Goal: Transaction & Acquisition: Subscribe to service/newsletter

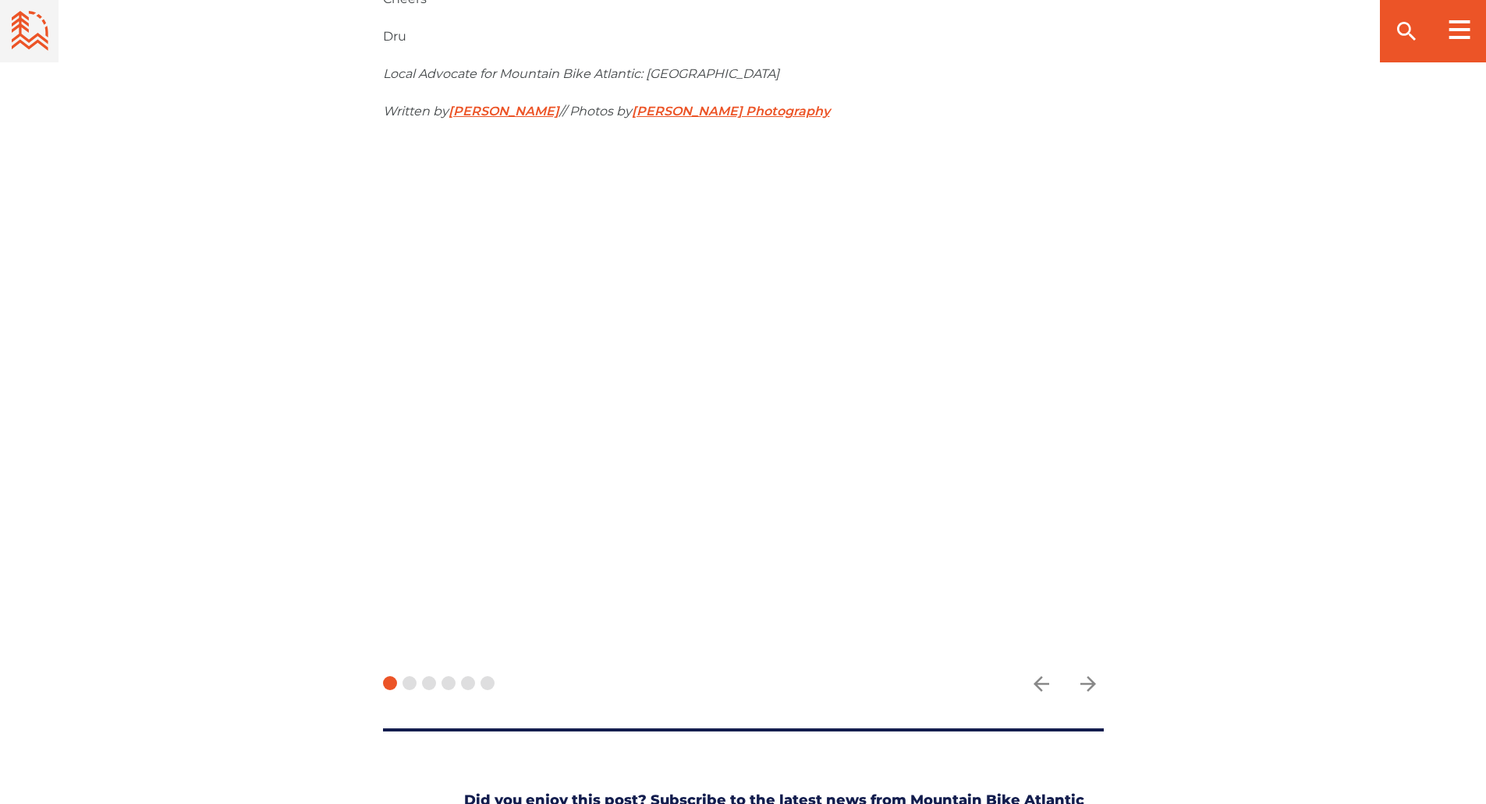
scroll to position [1482, 0]
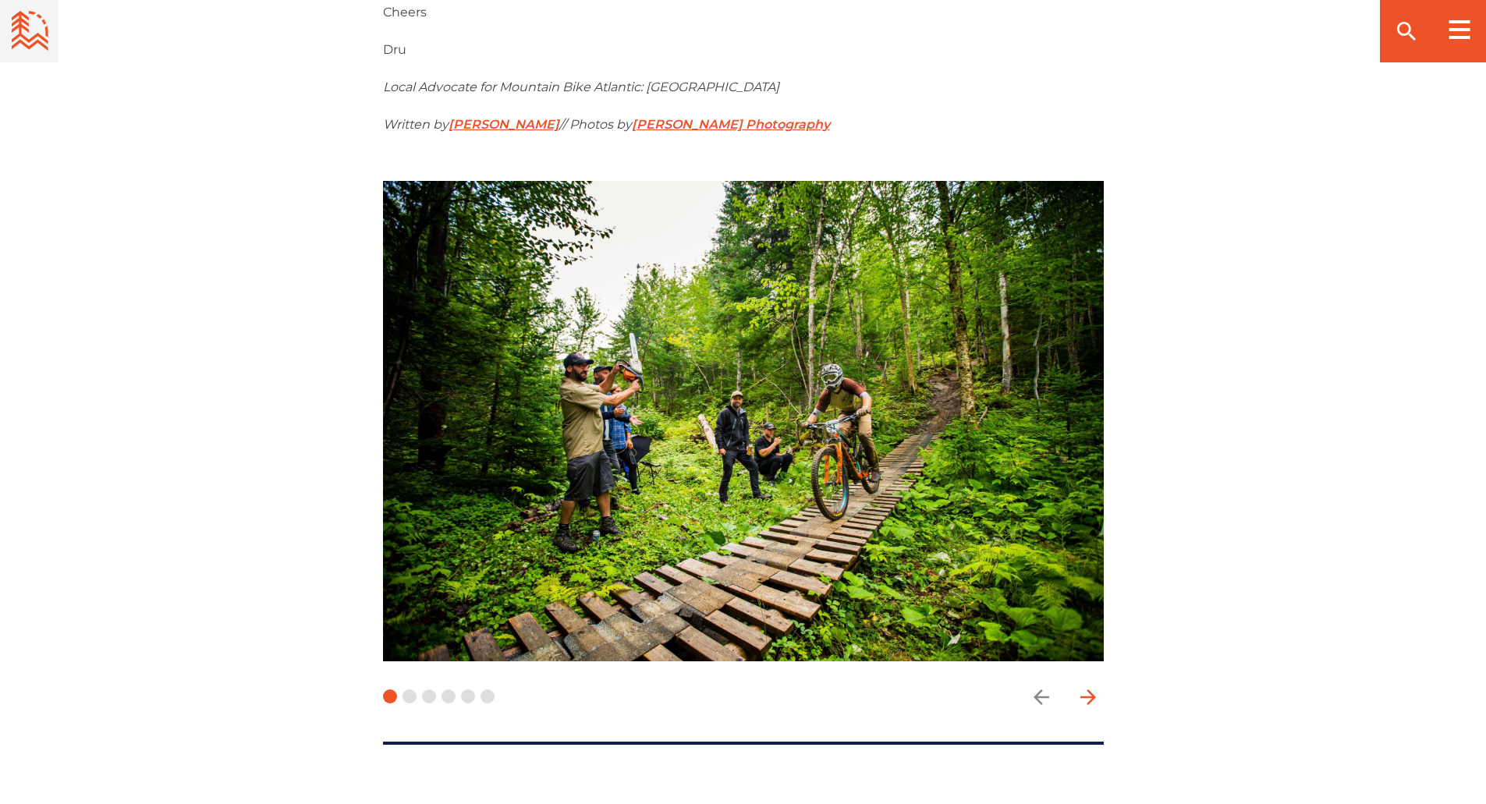
click at [1092, 698] on icon "arrow forward" at bounding box center [1088, 698] width 16 height 16
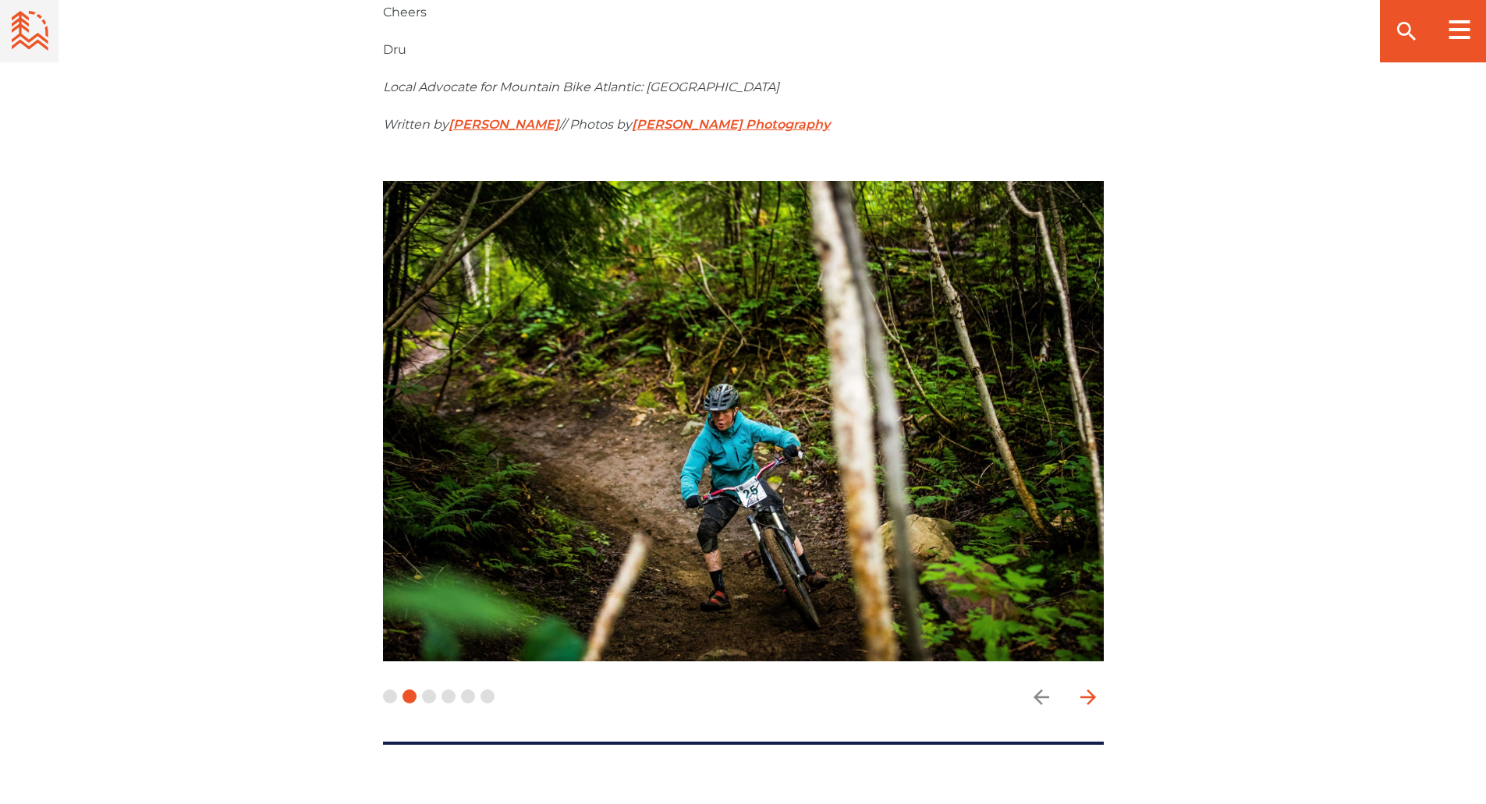
click at [1091, 696] on icon "arrow forward" at bounding box center [1088, 697] width 23 height 23
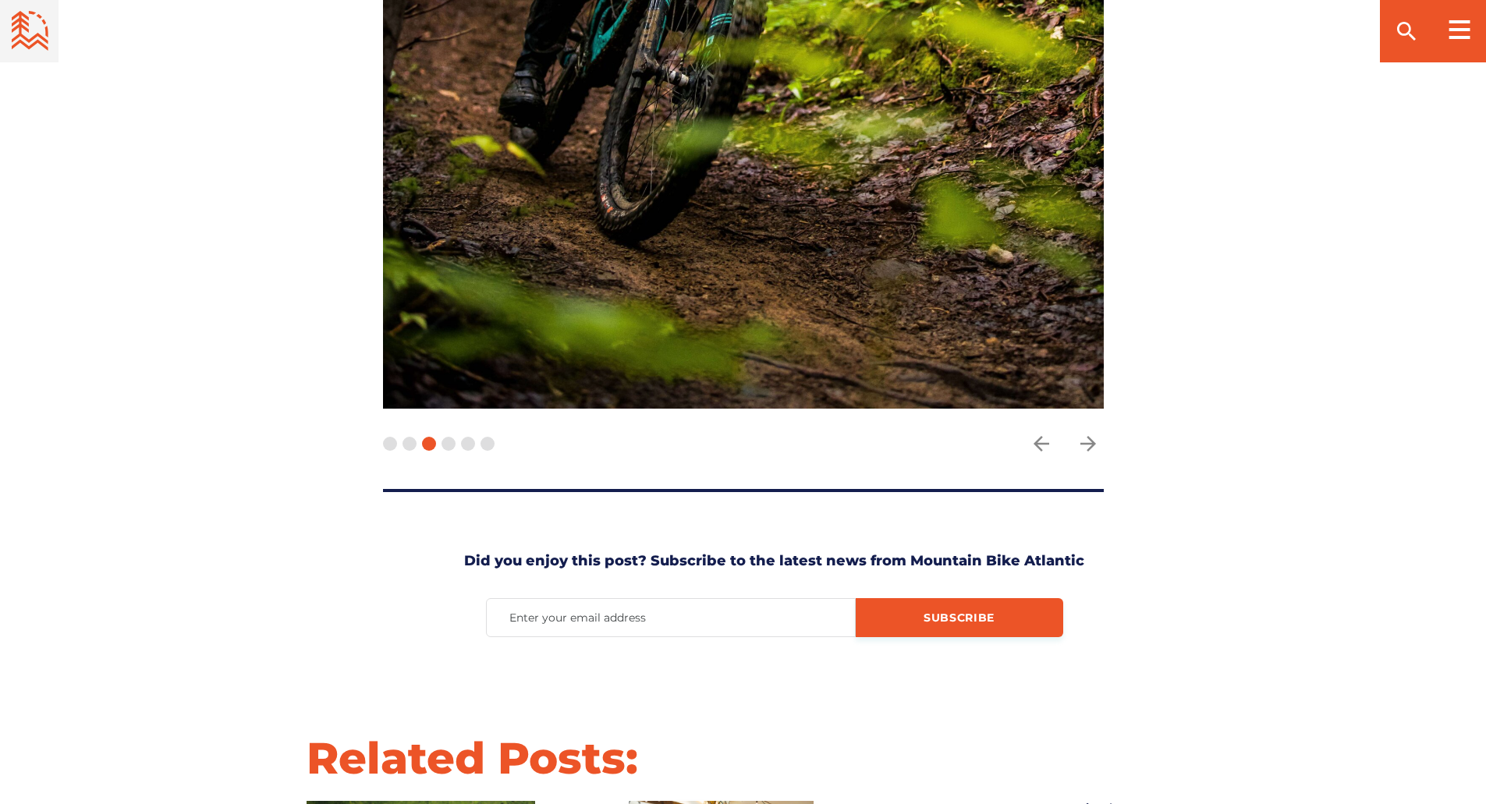
scroll to position [2341, 0]
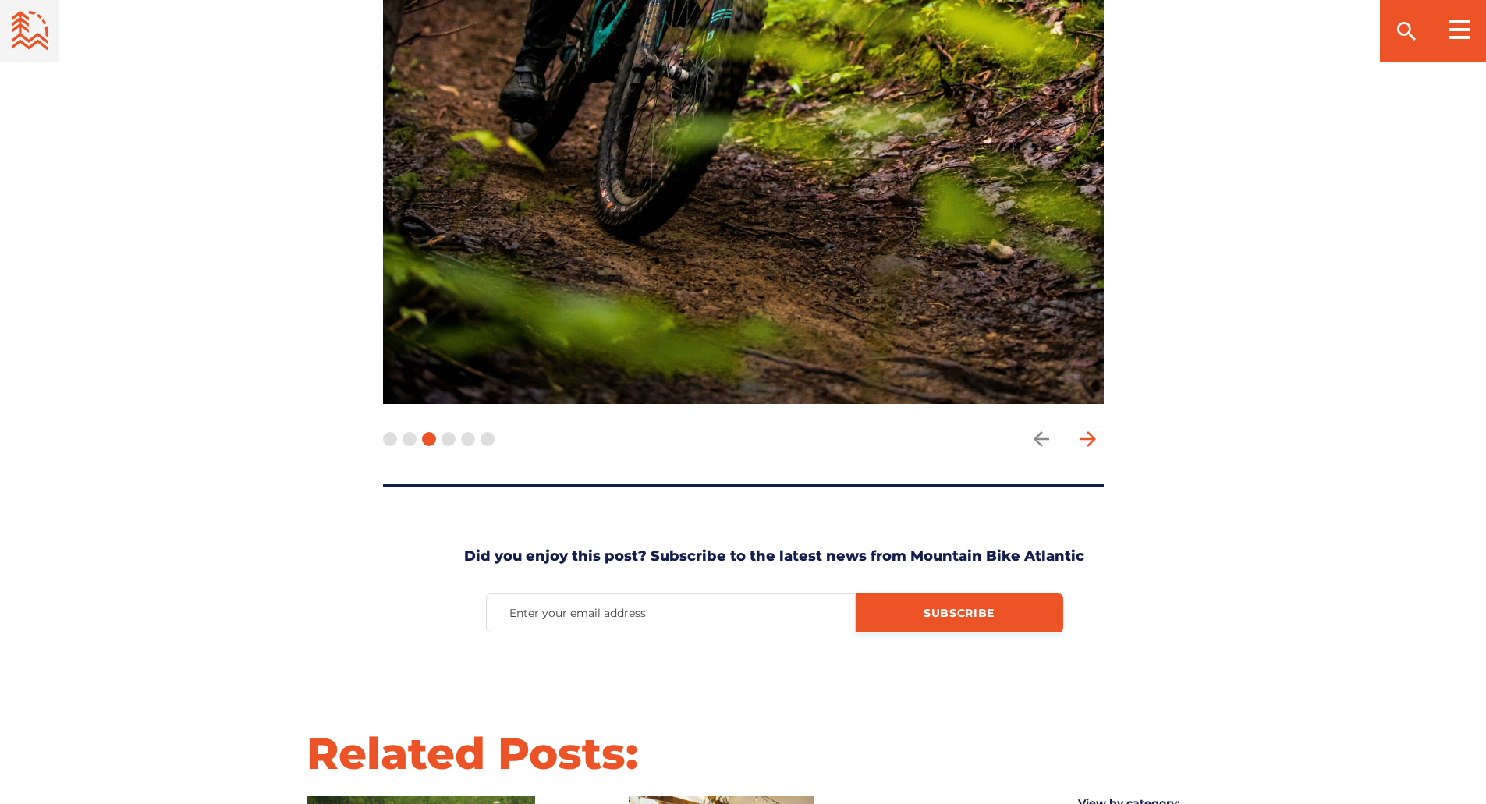
click at [1092, 437] on icon "arrow forward" at bounding box center [1088, 439] width 16 height 16
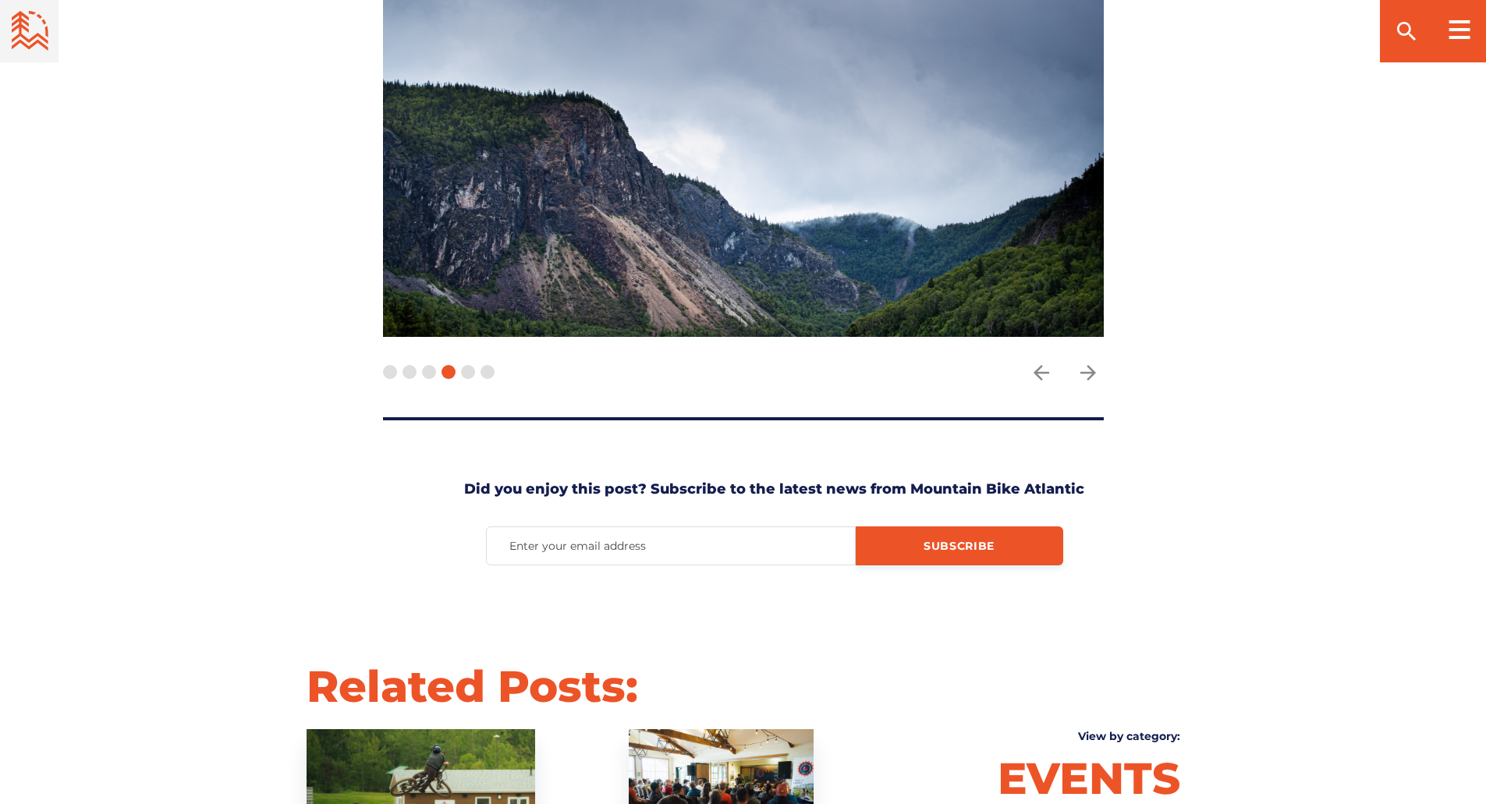
scroll to position [1717, 0]
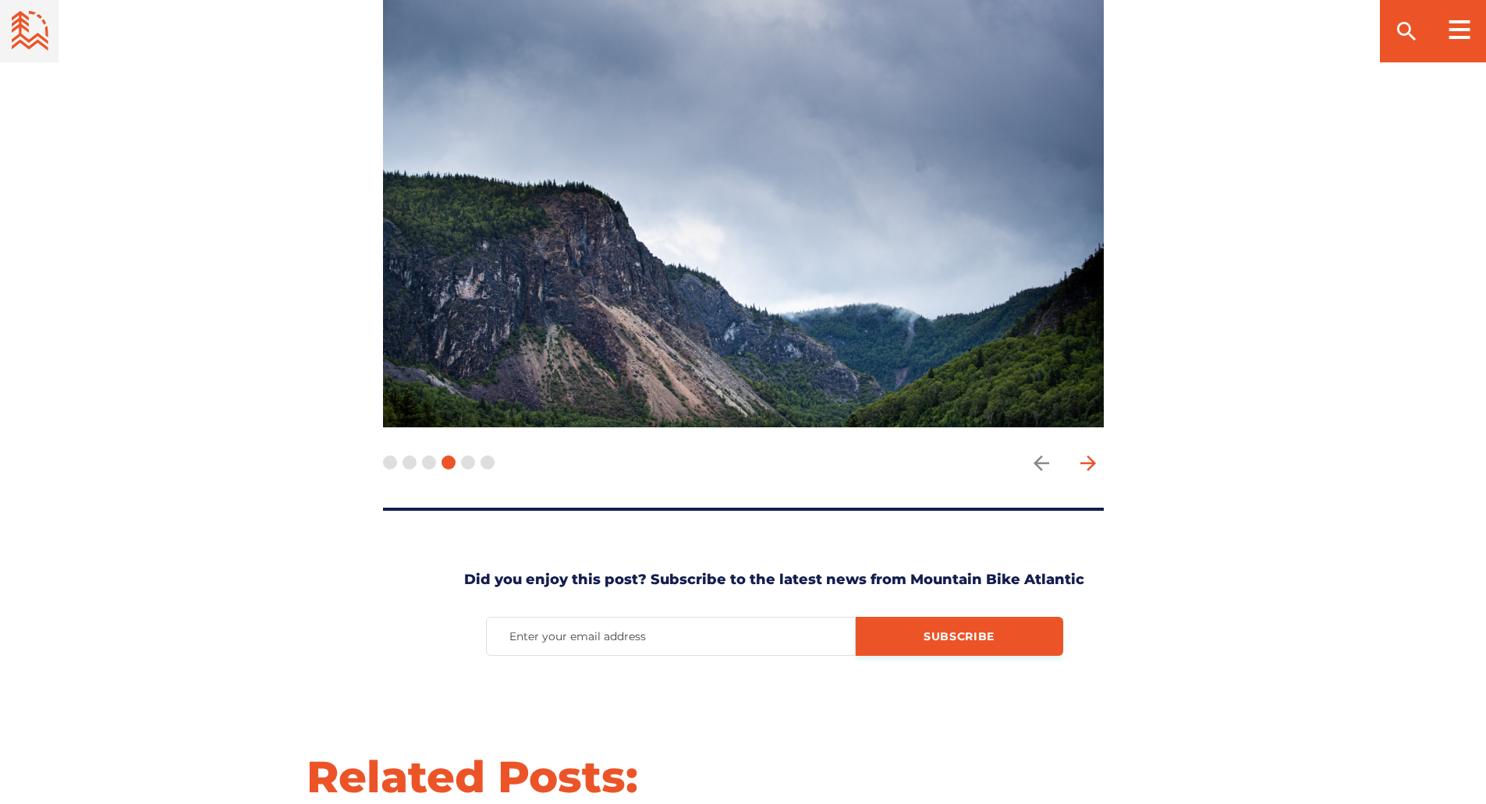
click at [1091, 462] on icon "arrow forward" at bounding box center [1088, 463] width 23 height 23
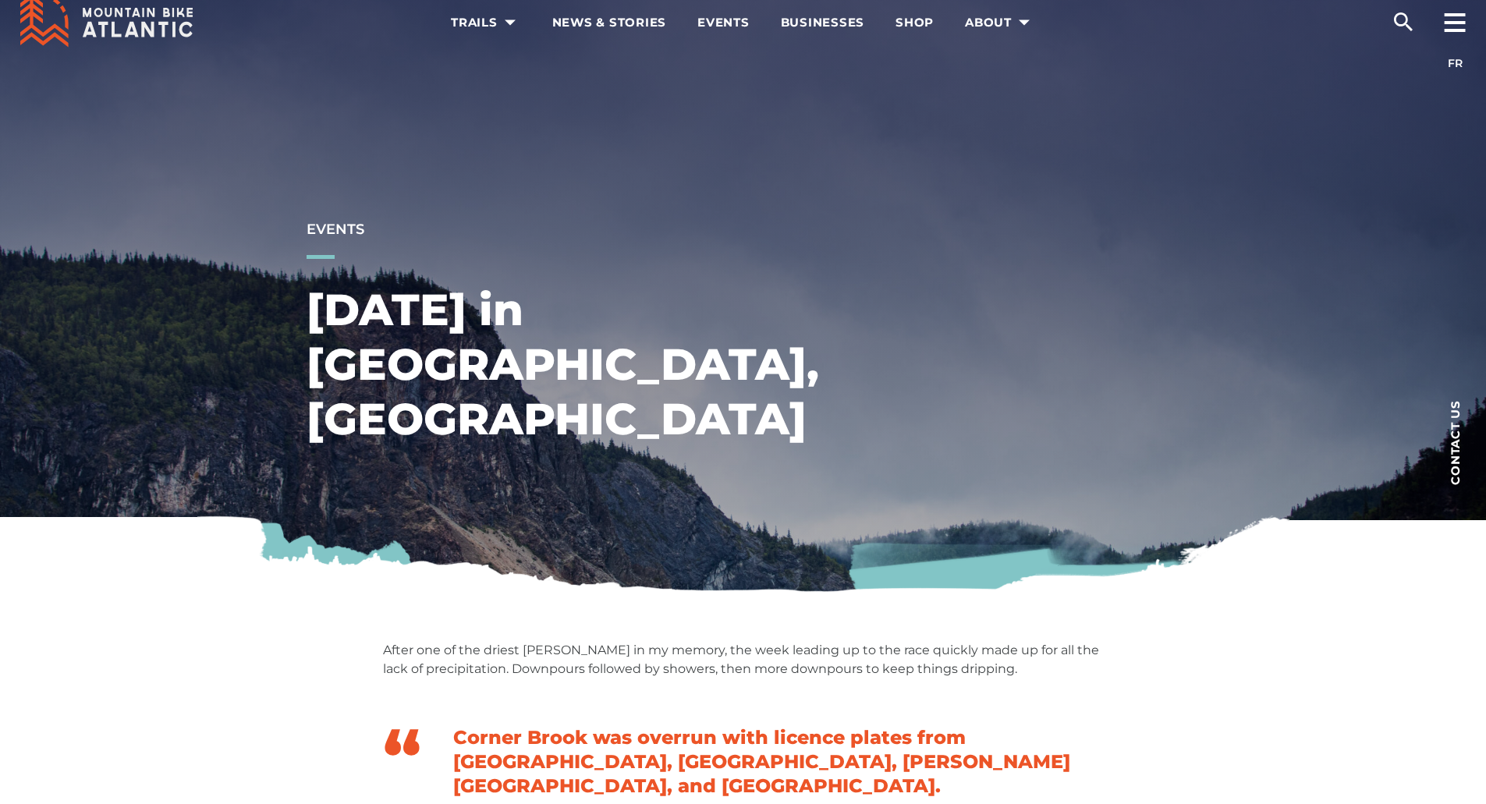
scroll to position [0, 0]
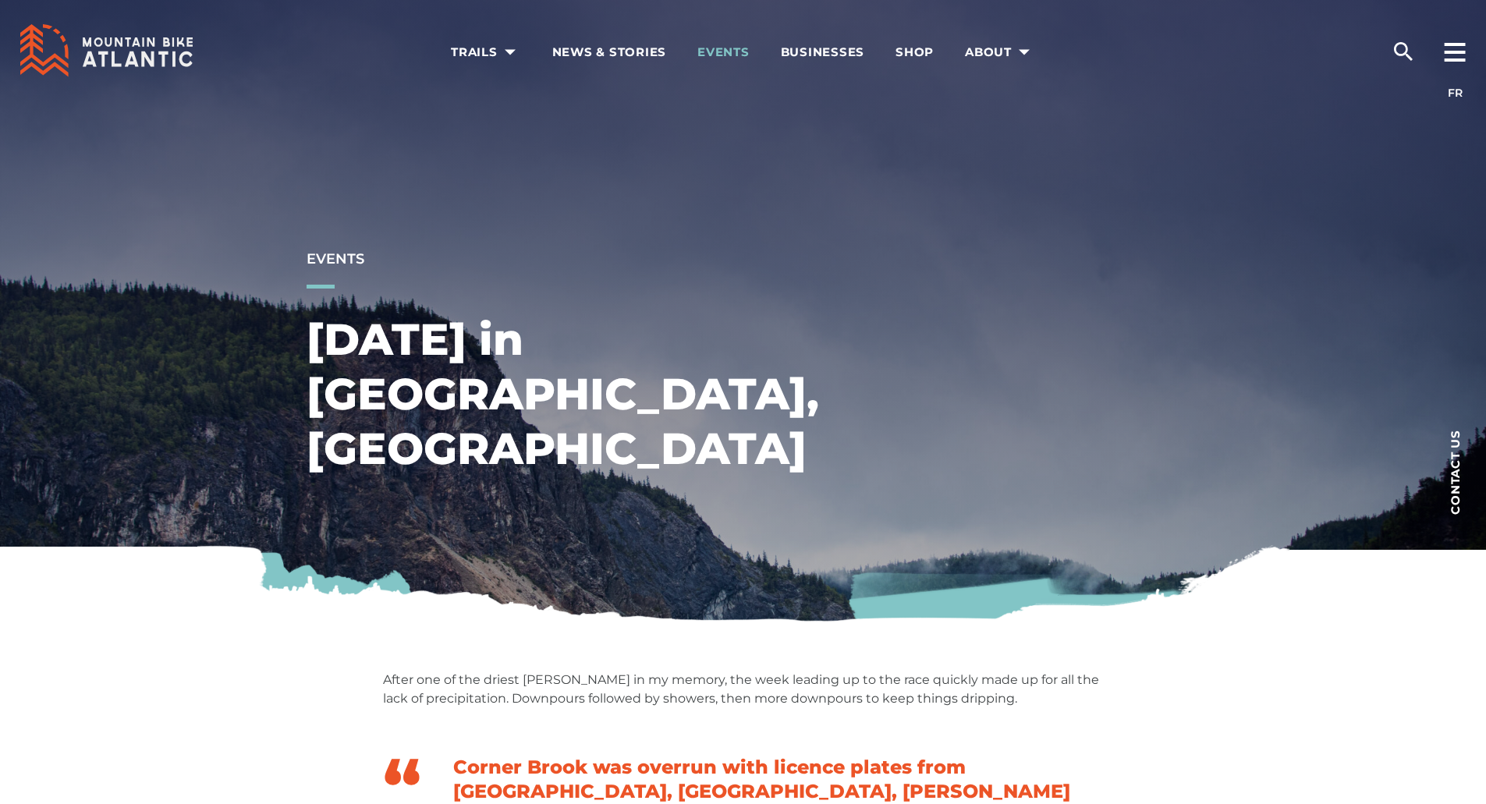
click at [717, 46] on span "Events" at bounding box center [724, 52] width 52 height 16
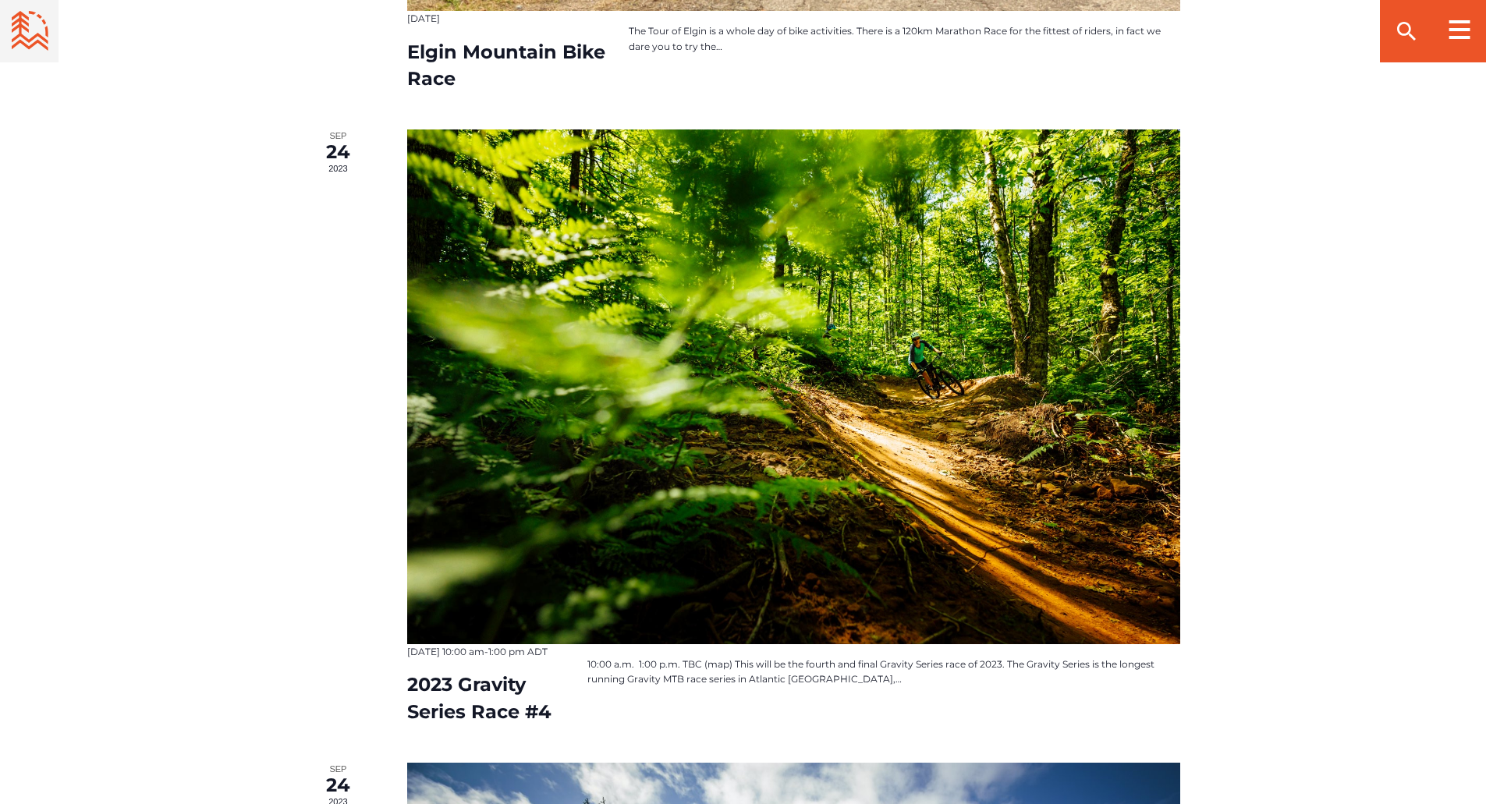
scroll to position [103, 0]
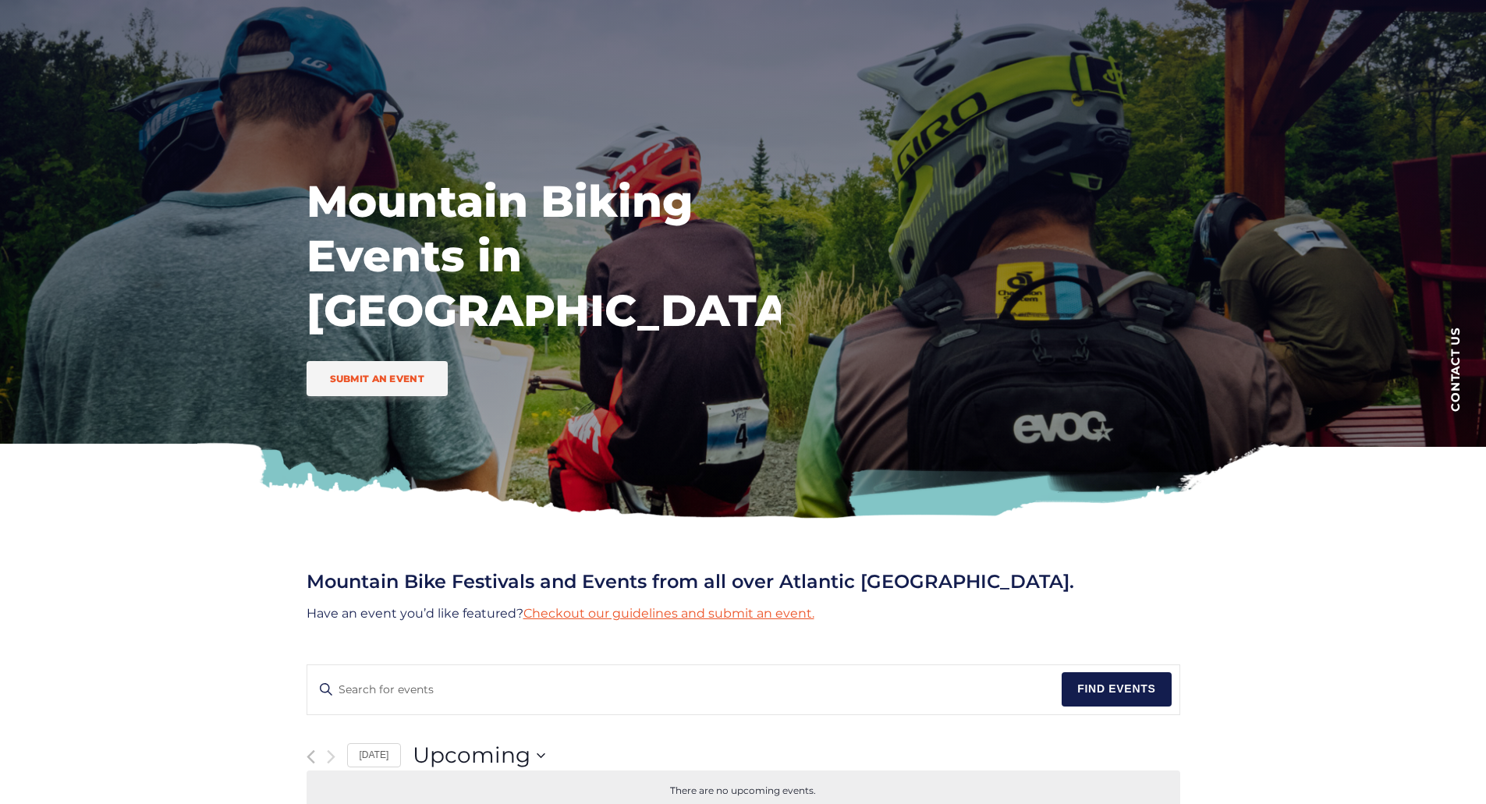
click at [144, 556] on div "Mountain Bike Festivals and Events from all over Atlantic Canada. Have an event…" at bounding box center [743, 678] width 1486 height 315
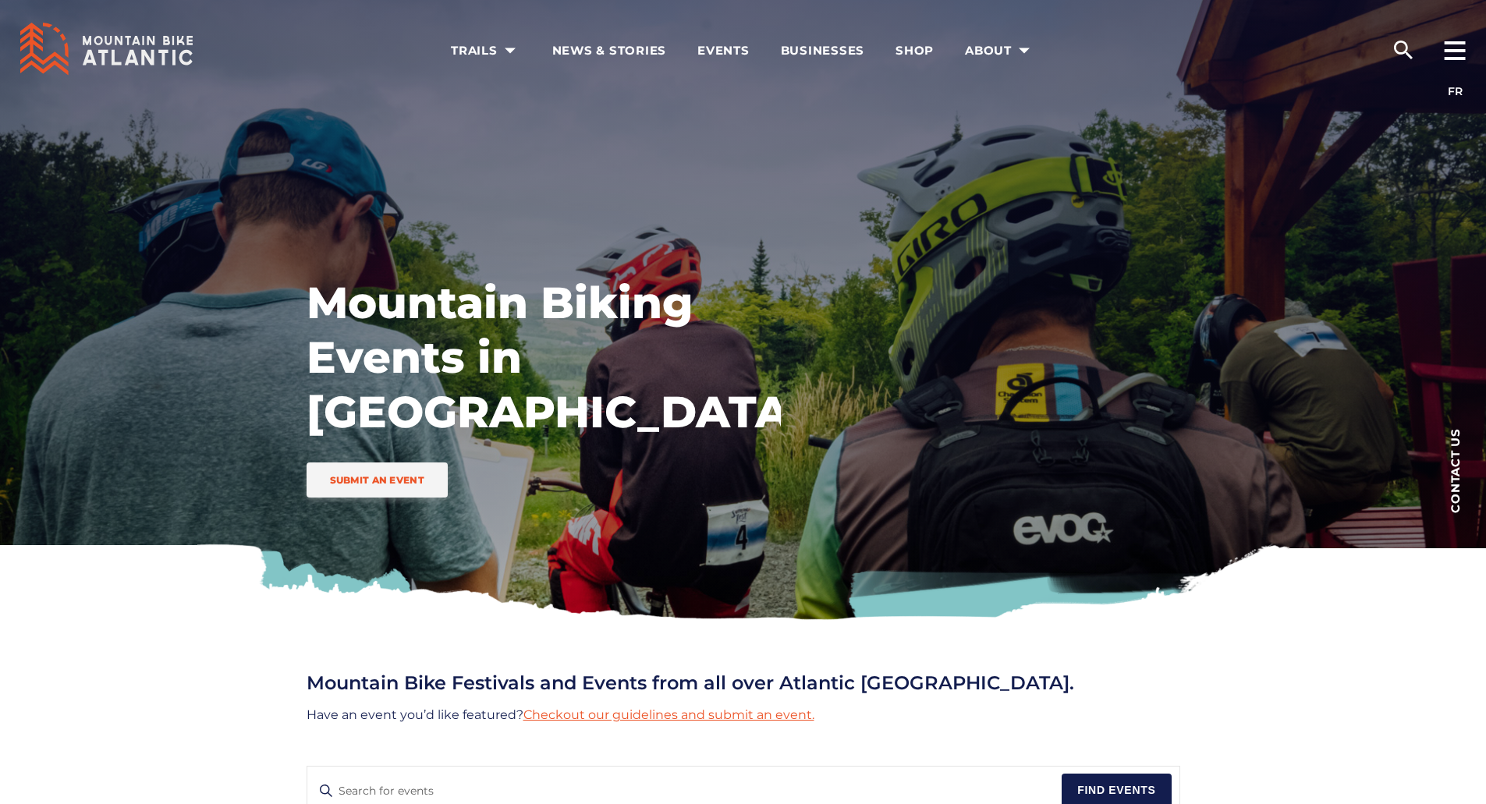
scroll to position [0, 0]
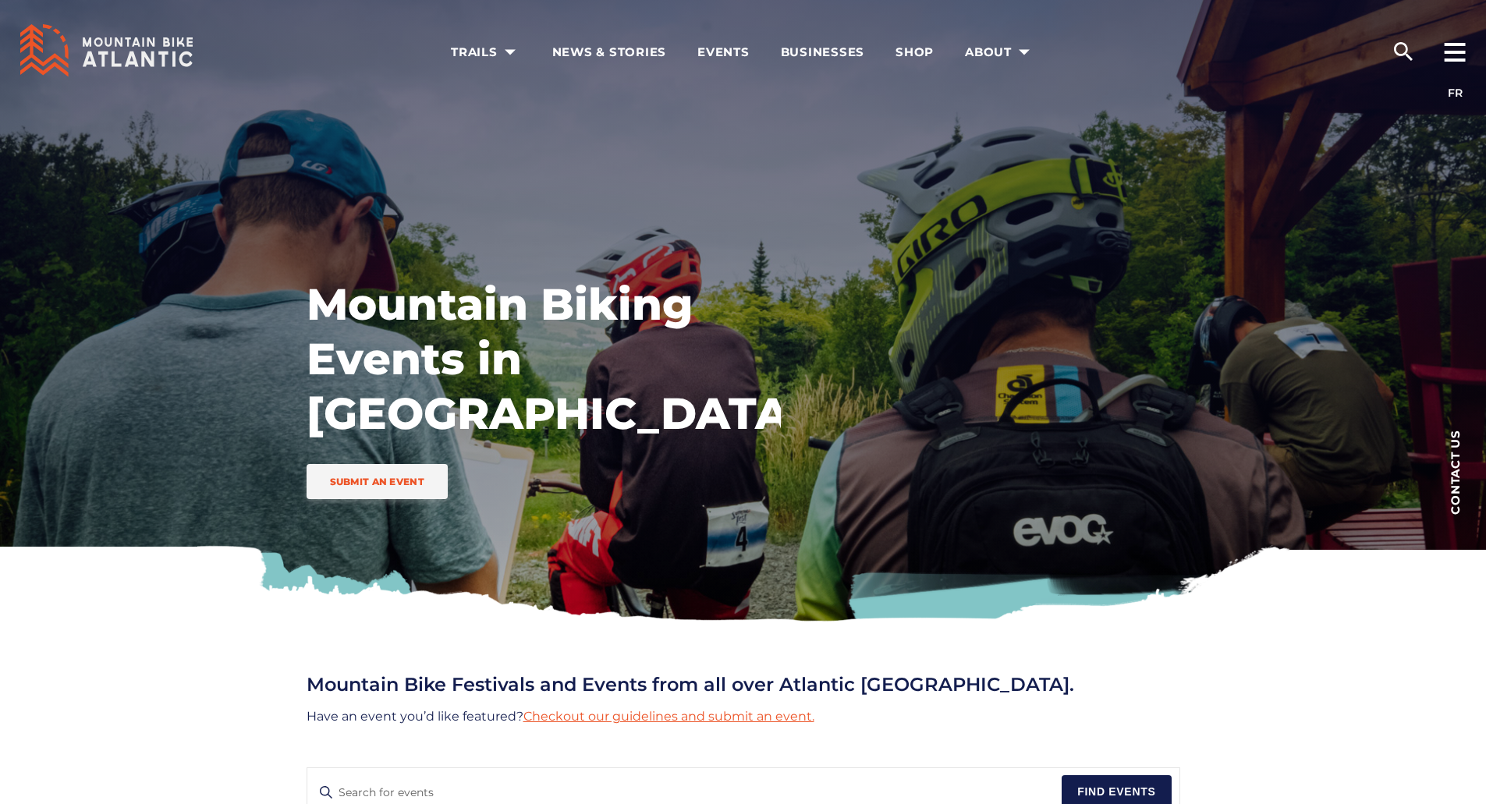
click at [82, 658] on div "Mountain Bike Festivals and Events from all over Atlantic Canada. Have an event…" at bounding box center [743, 781] width 1486 height 315
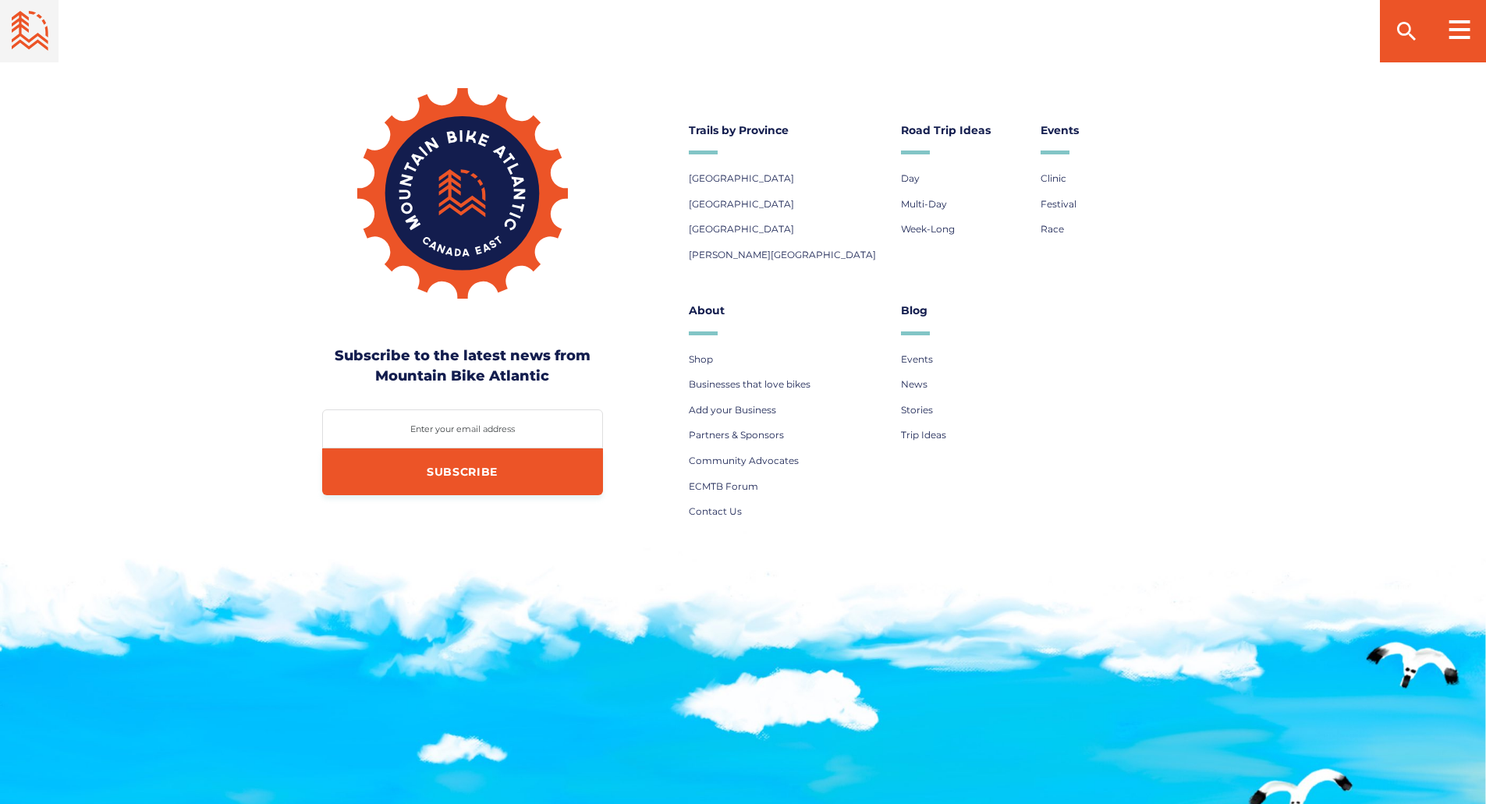
scroll to position [3199, 0]
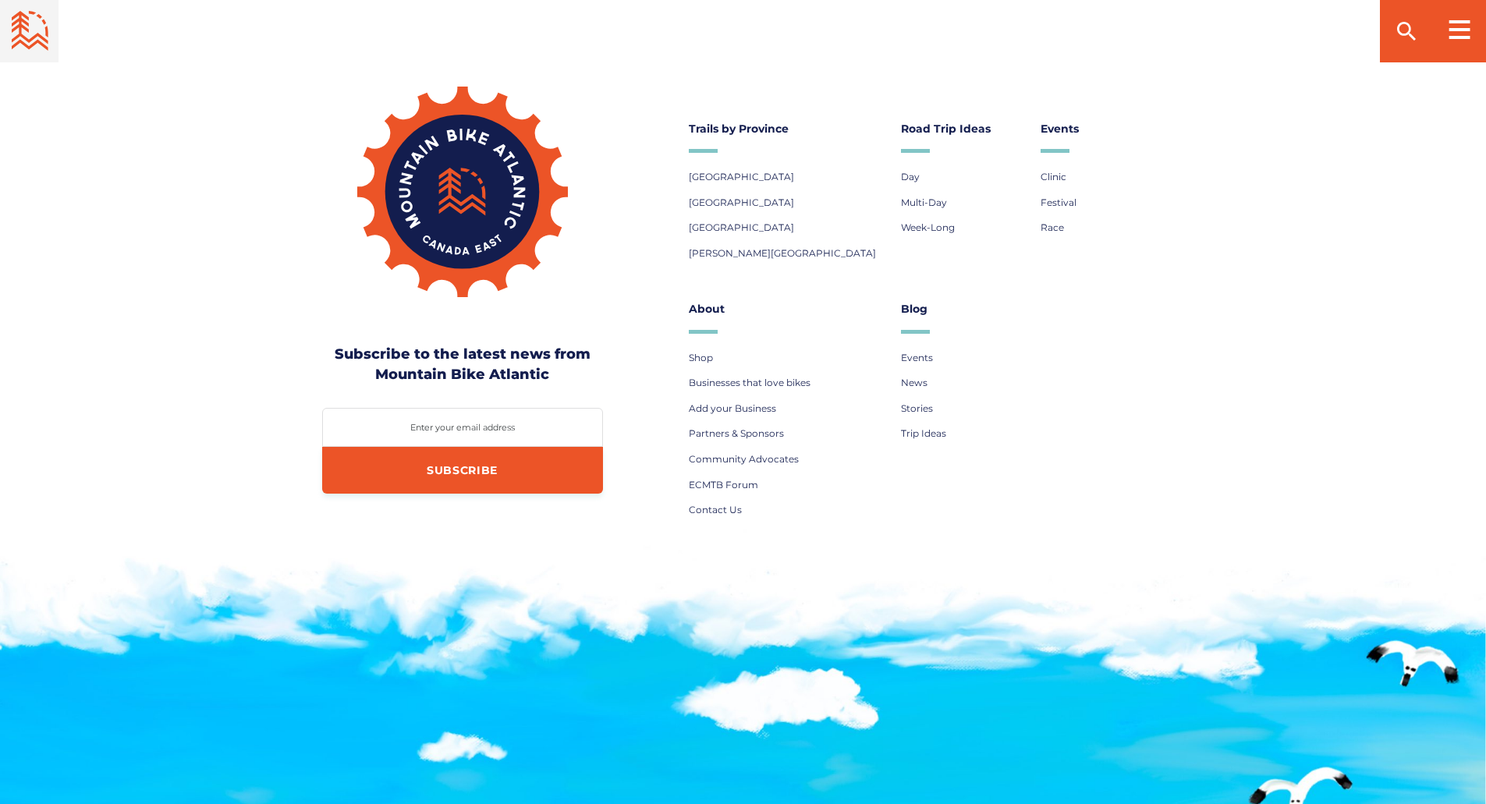
click at [429, 433] on label "Enter your email address" at bounding box center [462, 427] width 281 height 11
click at [429, 439] on input "Enter your email address" at bounding box center [462, 427] width 281 height 39
type input "hydetom@yahoo.ca"
click at [487, 485] on input "Subscribe" at bounding box center [462, 470] width 281 height 47
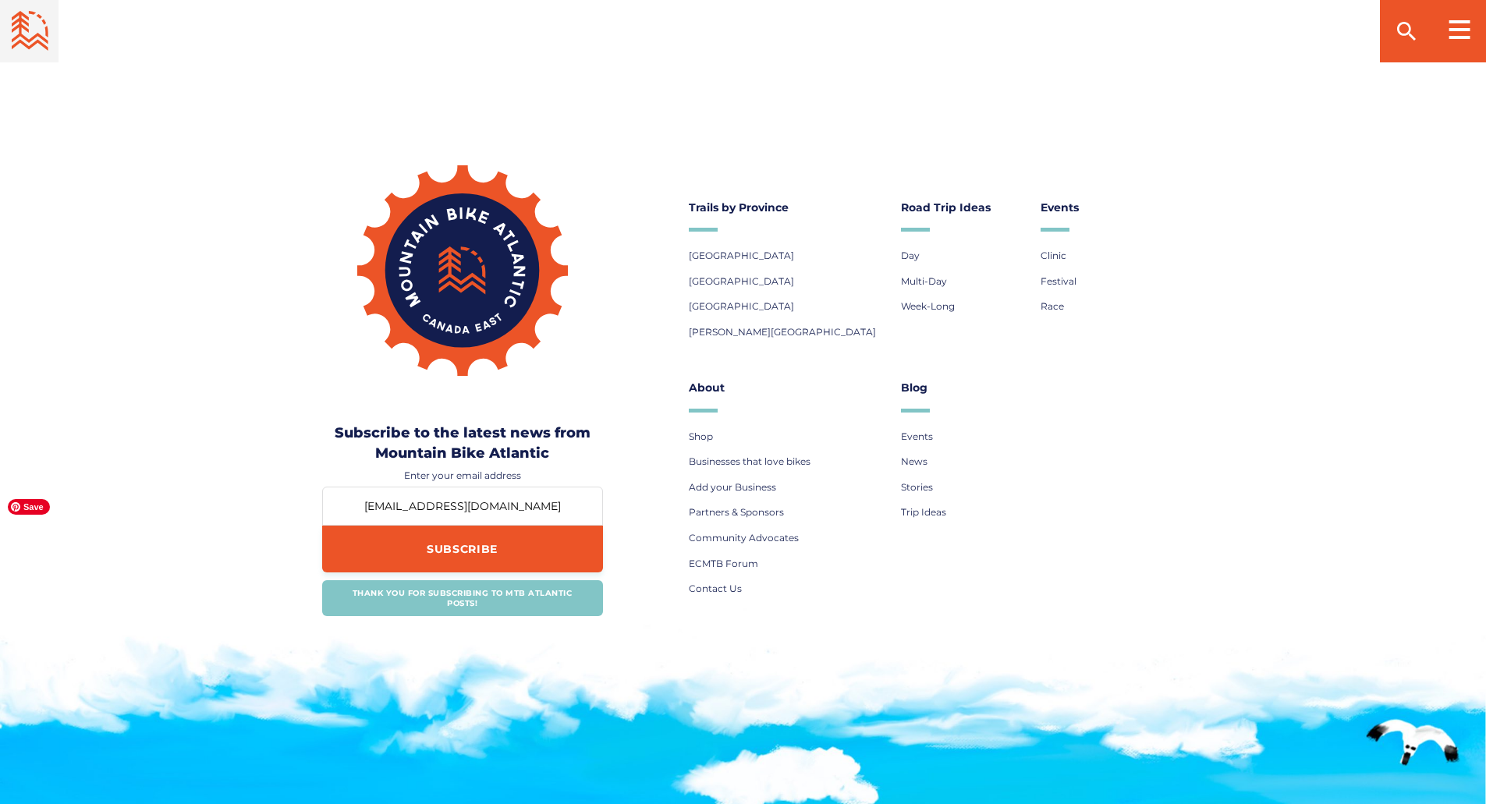
scroll to position [3119, 0]
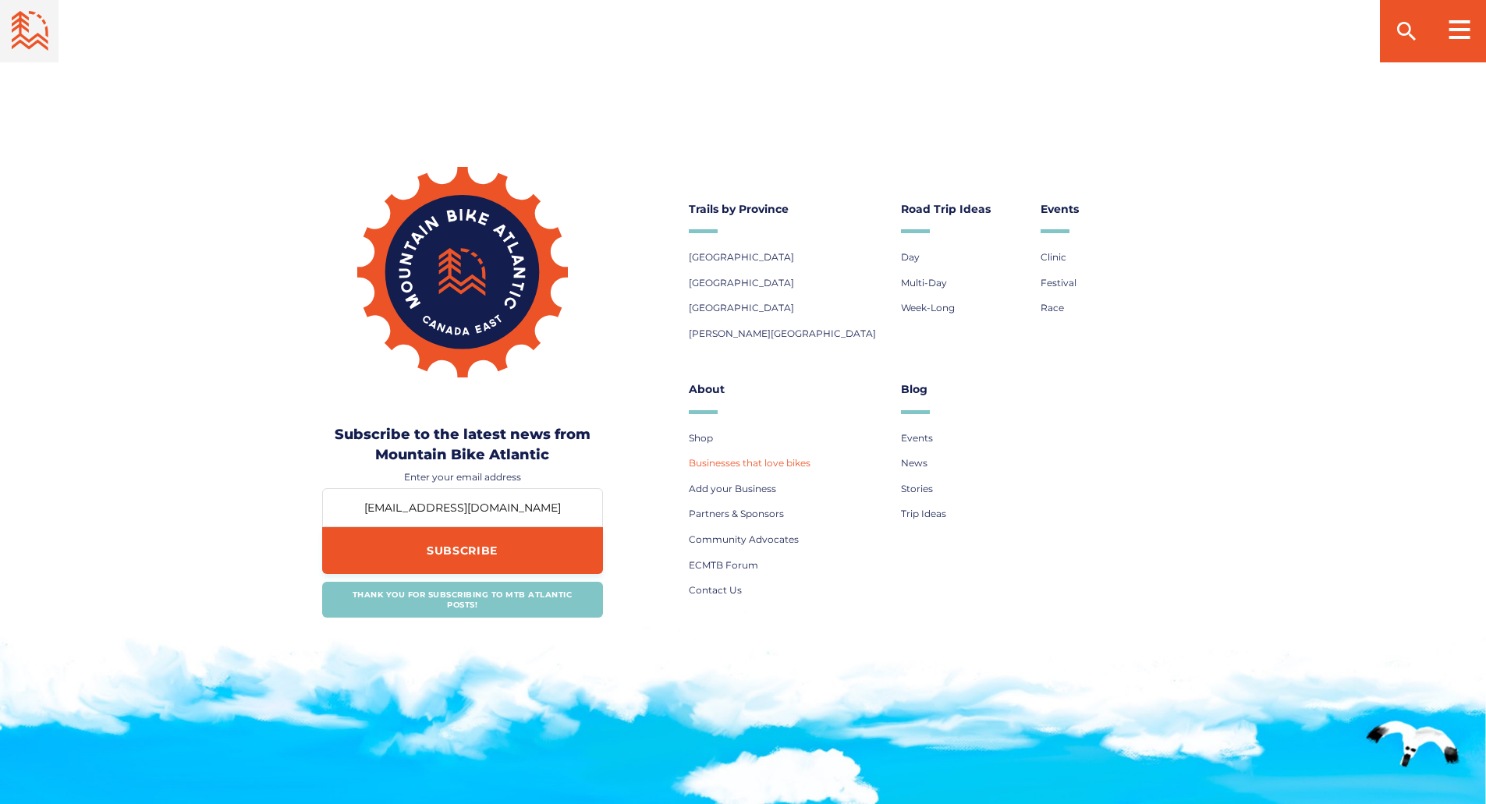
click at [738, 469] on span "Businesses that love bikes" at bounding box center [750, 463] width 122 height 12
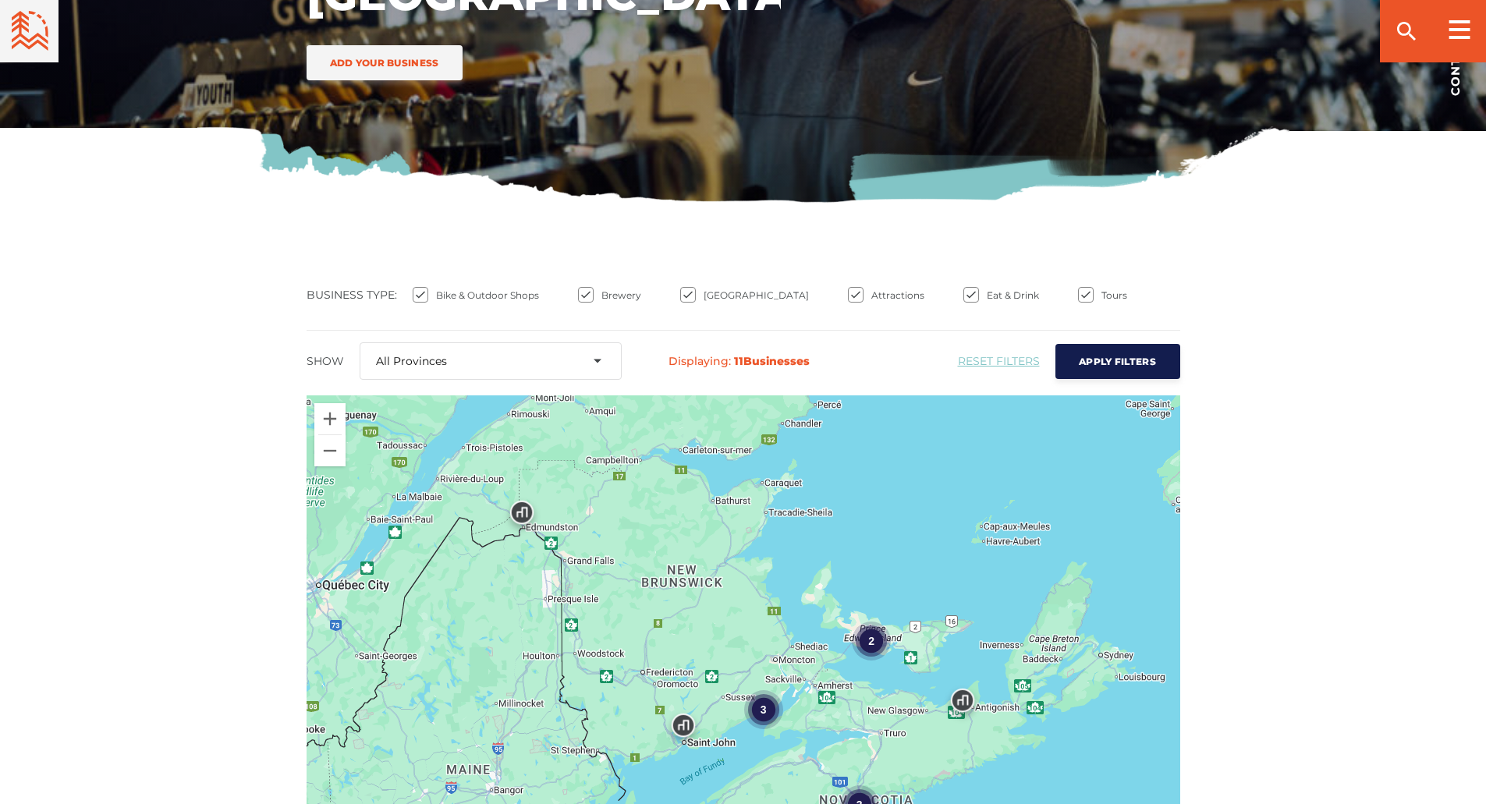
scroll to position [546, 0]
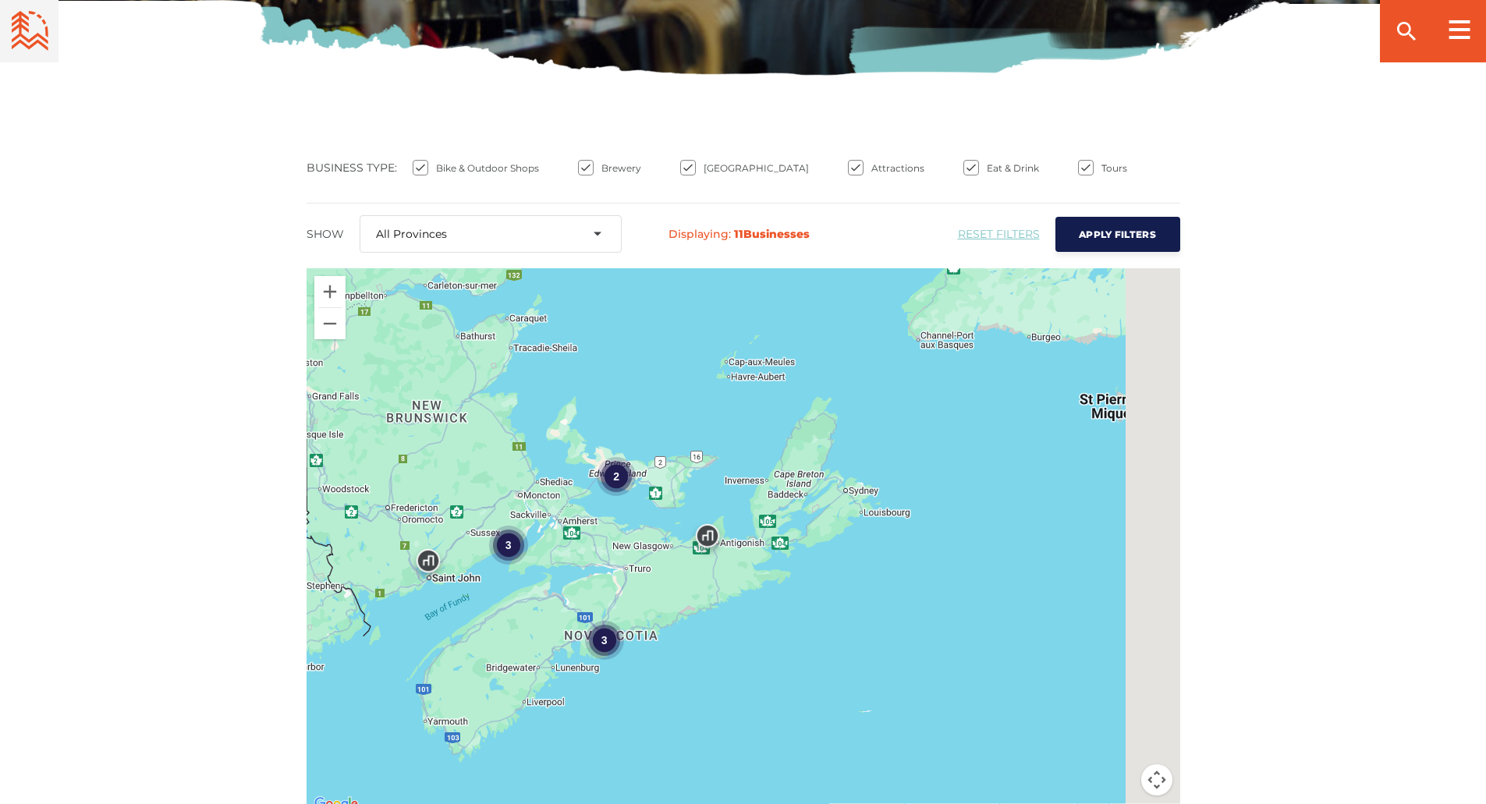
drag, startPoint x: 1038, startPoint y: 541, endPoint x: 776, endPoint y: 502, distance: 265.8
click at [776, 502] on div "3 2 3" at bounding box center [744, 541] width 874 height 546
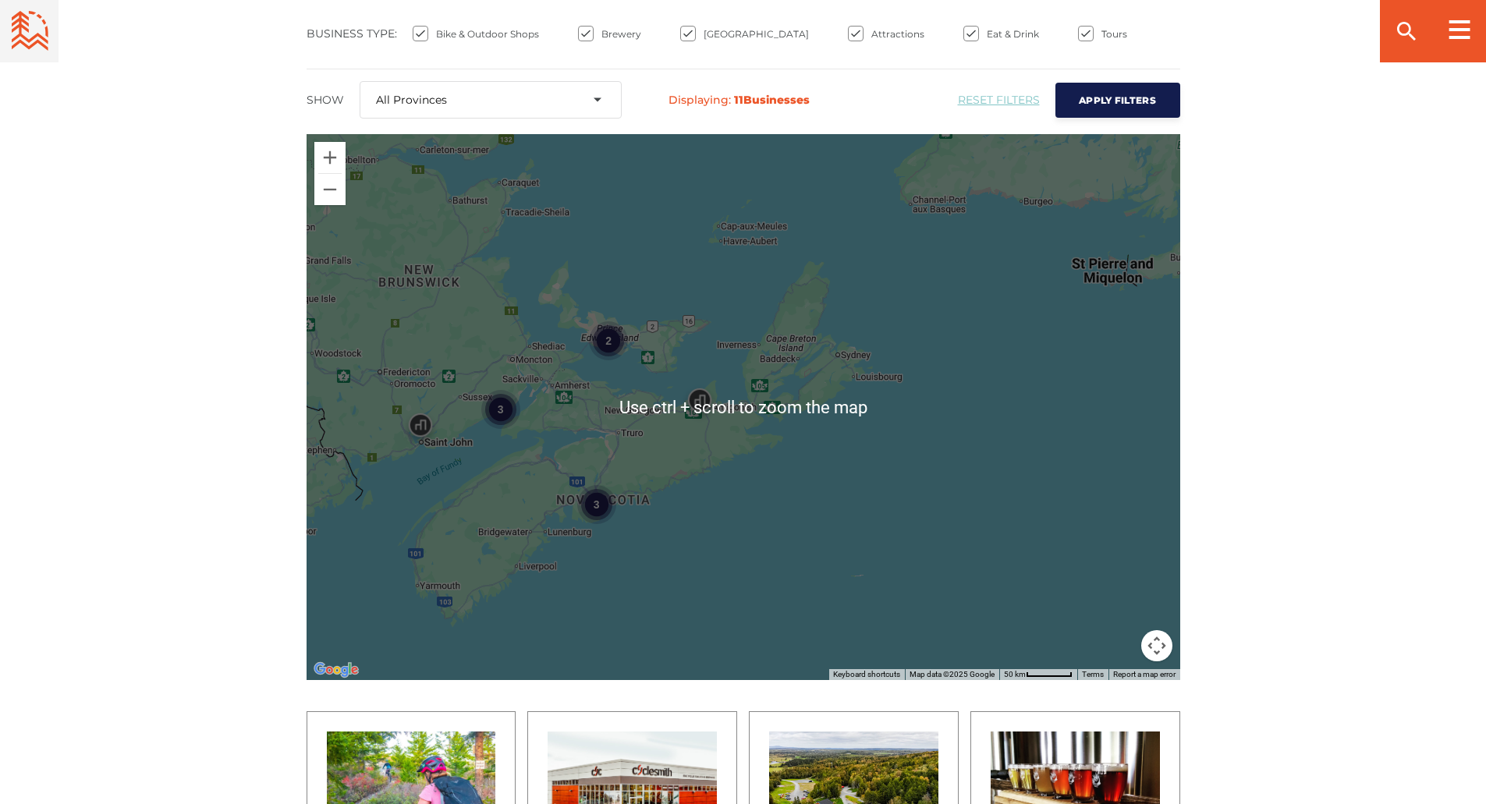
scroll to position [702, 0]
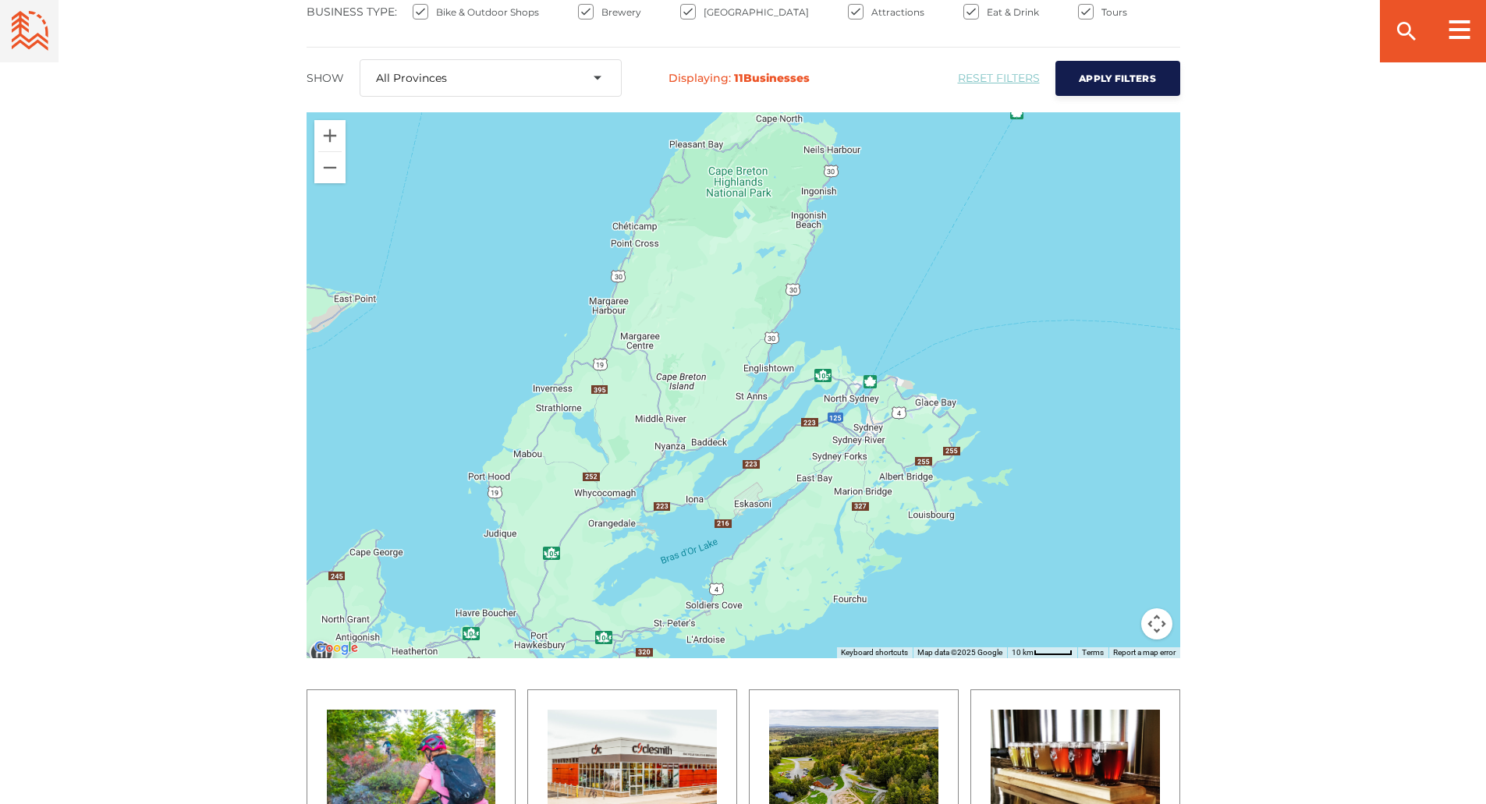
drag, startPoint x: 882, startPoint y: 363, endPoint x: 814, endPoint y: 543, distance: 192.6
click at [814, 543] on div at bounding box center [744, 385] width 874 height 546
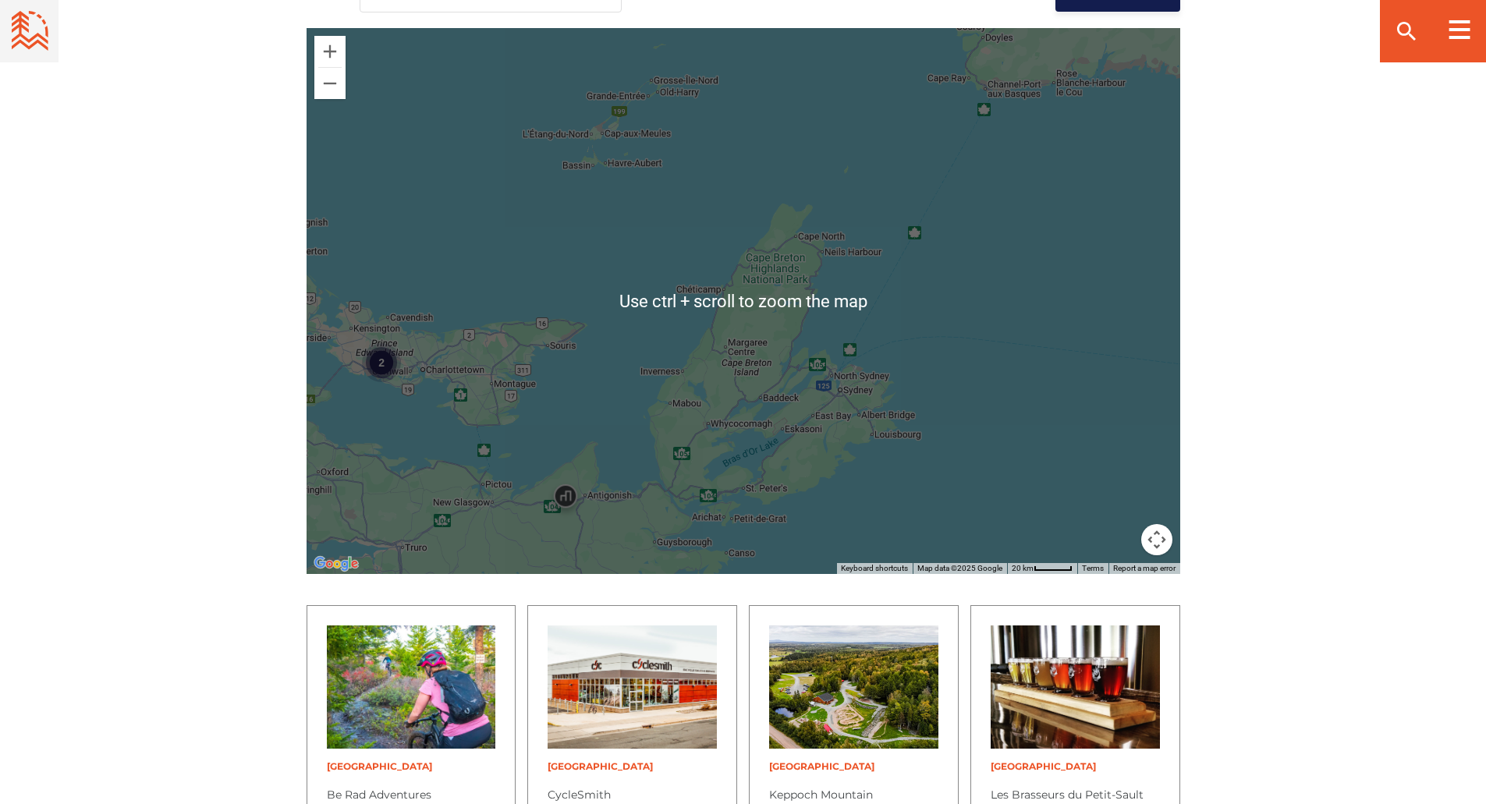
scroll to position [858, 0]
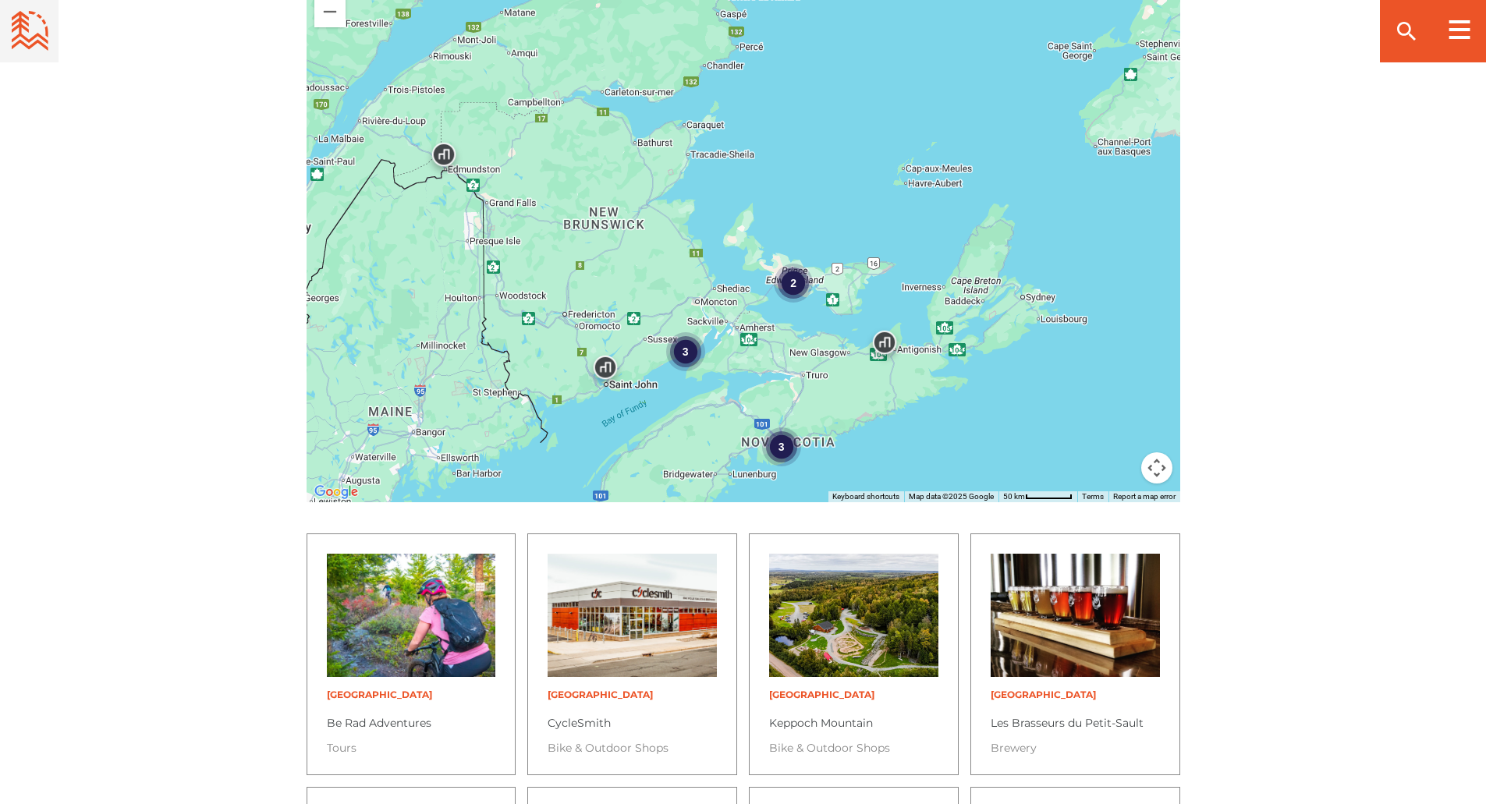
drag, startPoint x: 755, startPoint y: 151, endPoint x: 739, endPoint y: 165, distance: 22.1
click at [739, 165] on div "3 2 3" at bounding box center [744, 229] width 874 height 546
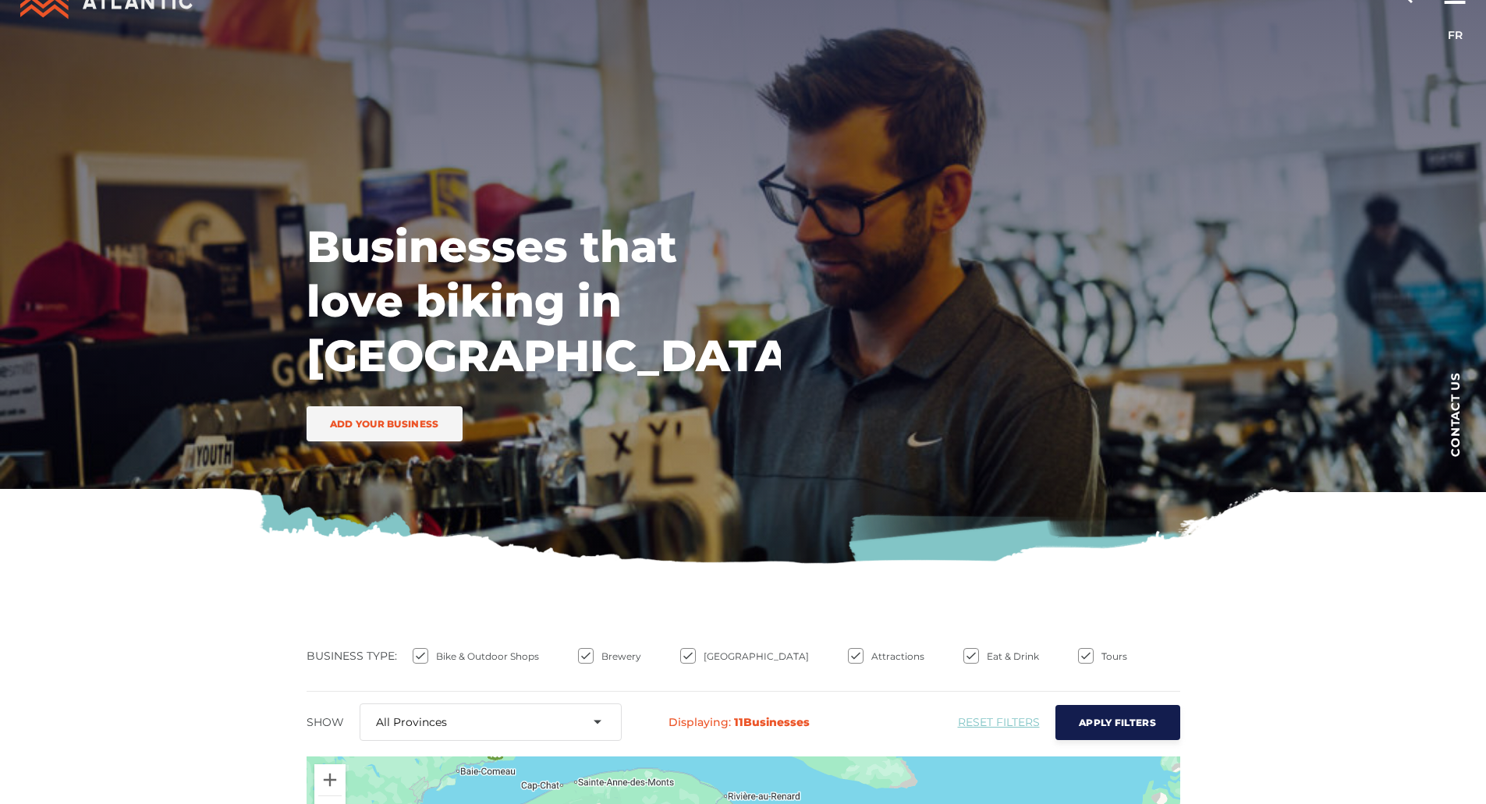
scroll to position [0, 0]
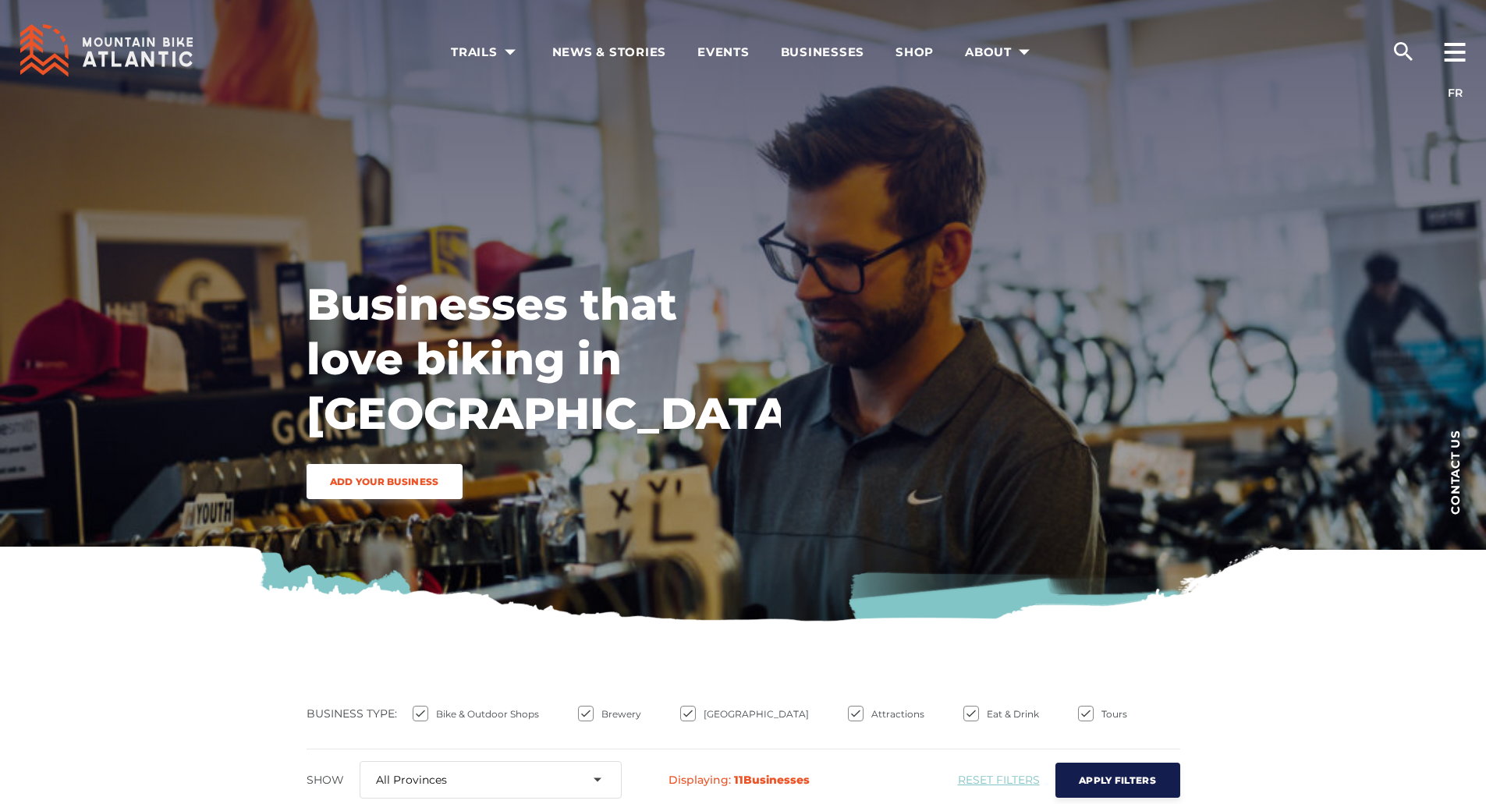
click at [367, 485] on span "Add your business" at bounding box center [384, 482] width 109 height 12
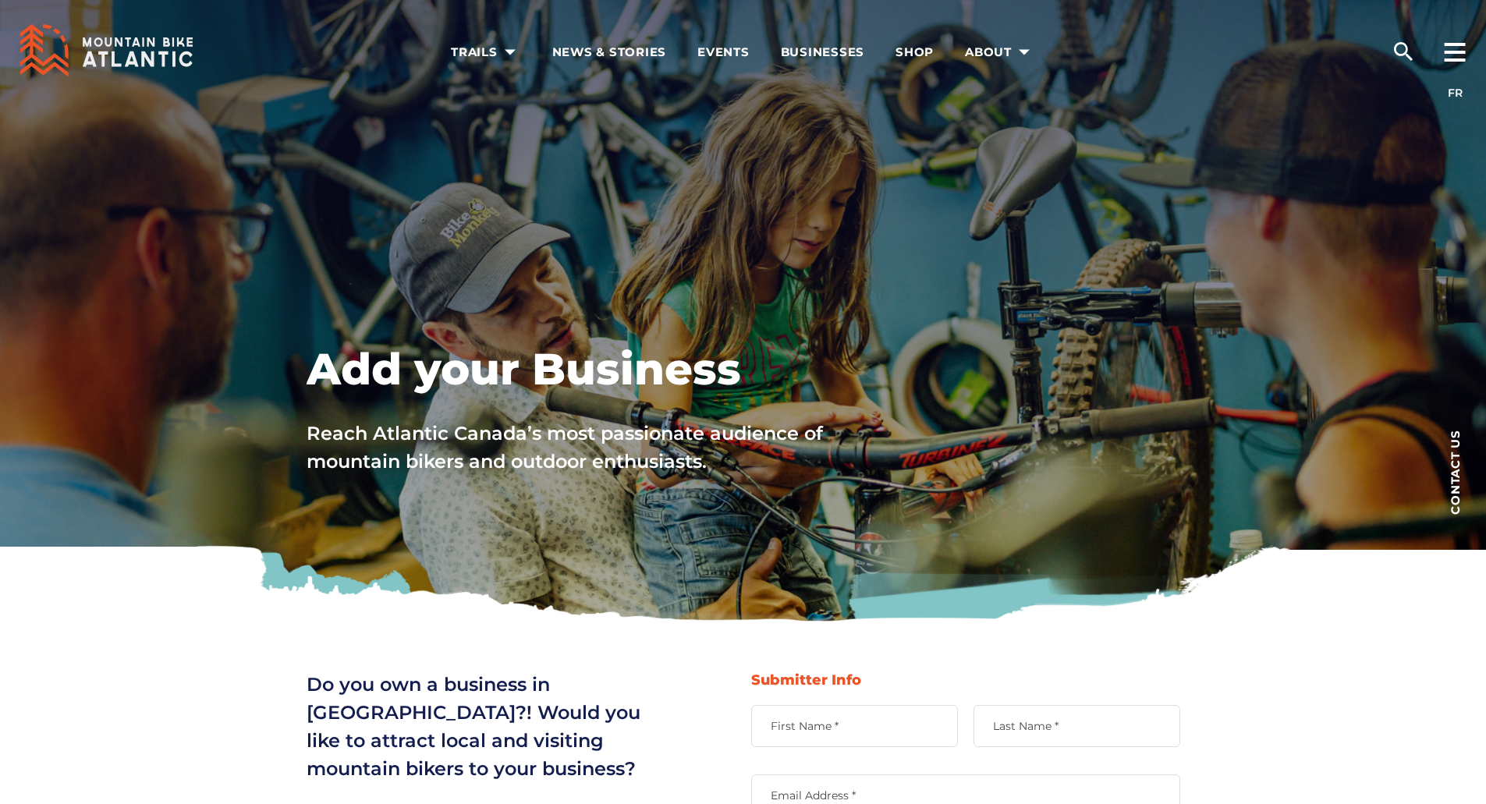
click at [140, 62] on icon at bounding box center [106, 50] width 172 height 53
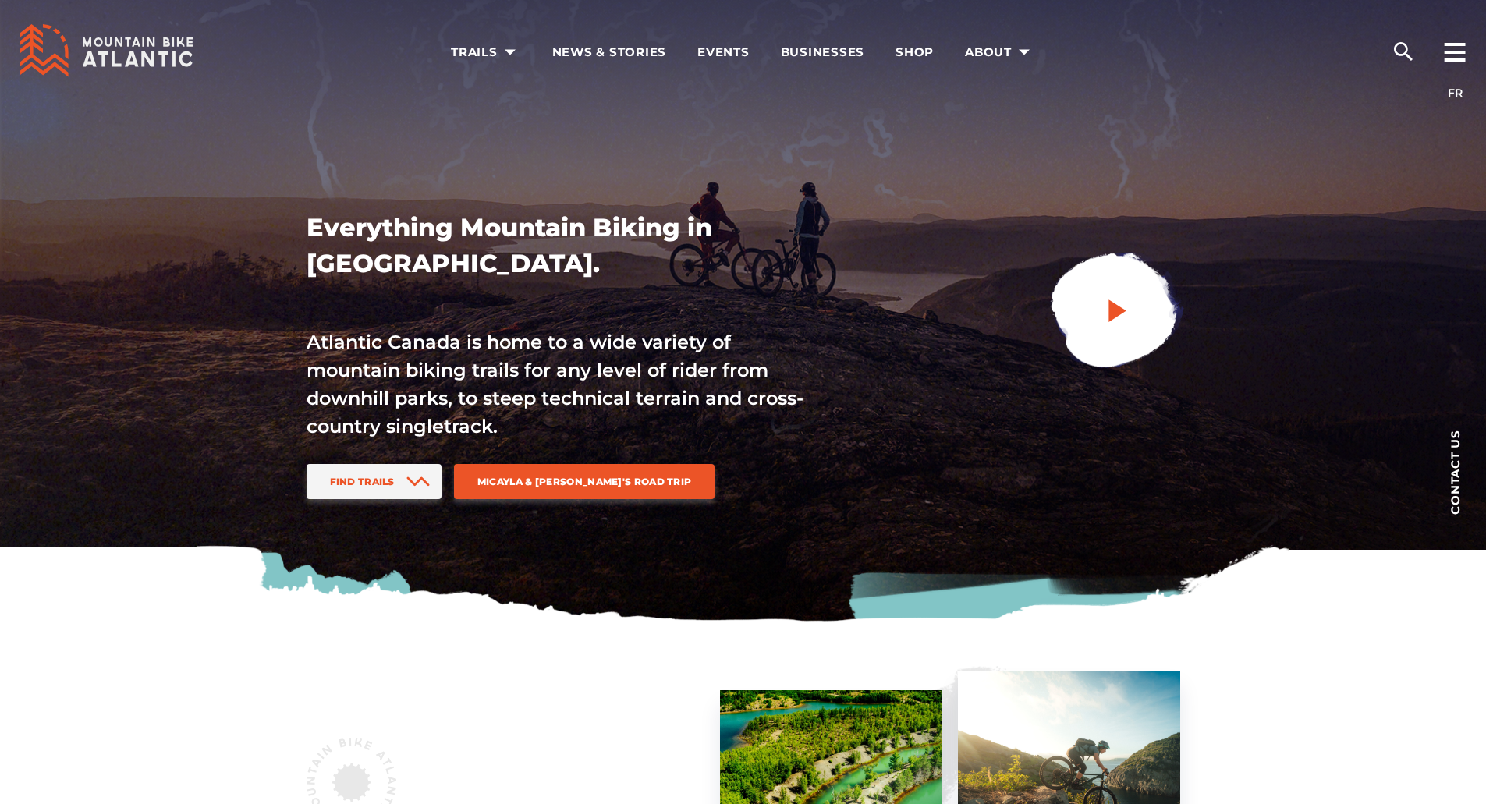
click at [1115, 313] on icon "play" at bounding box center [1118, 311] width 18 height 23
